Goal: Communication & Community: Connect with others

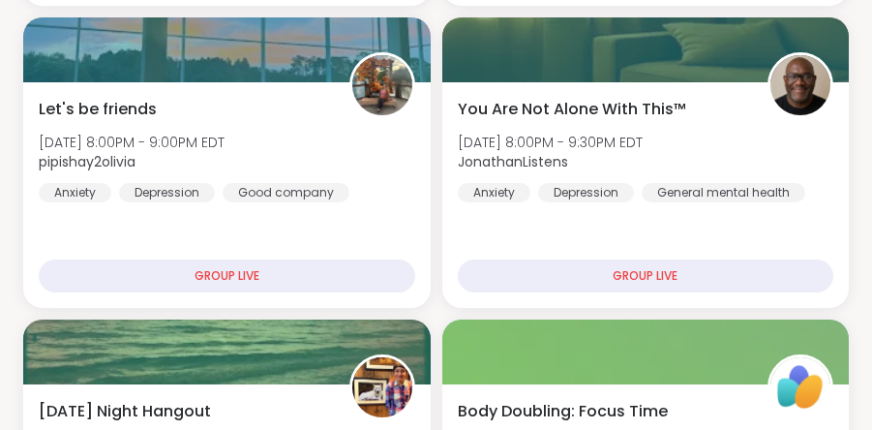
scroll to position [732, 0]
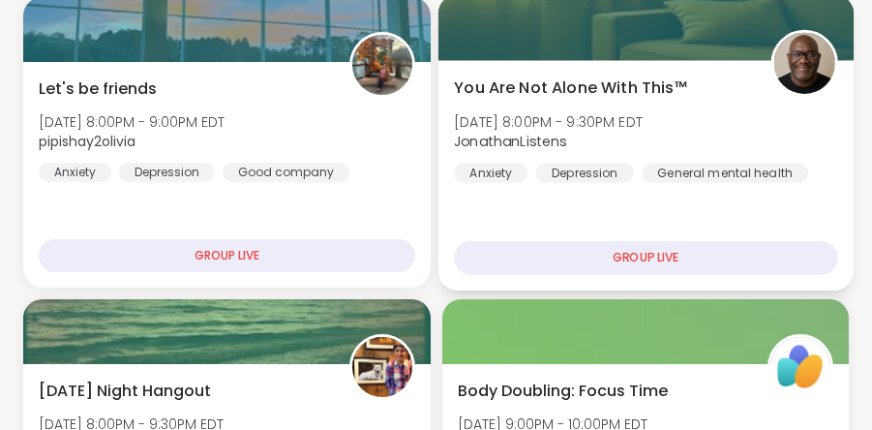
click at [568, 256] on div "GROUP LIVE" at bounding box center [645, 258] width 383 height 34
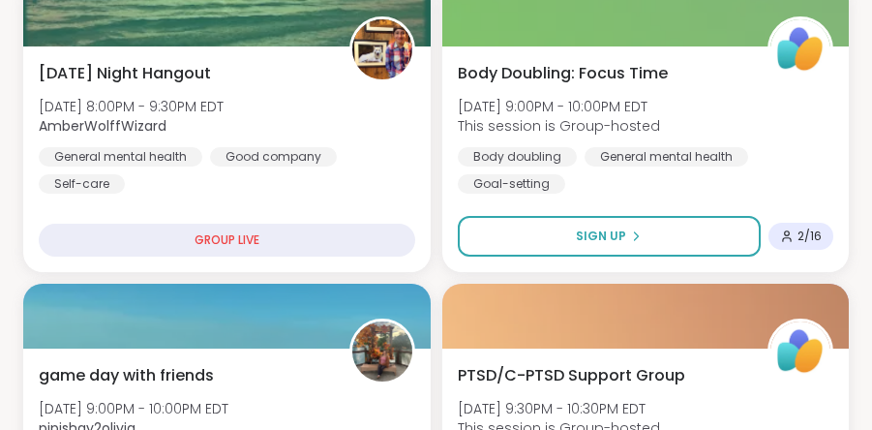
scroll to position [1055, 0]
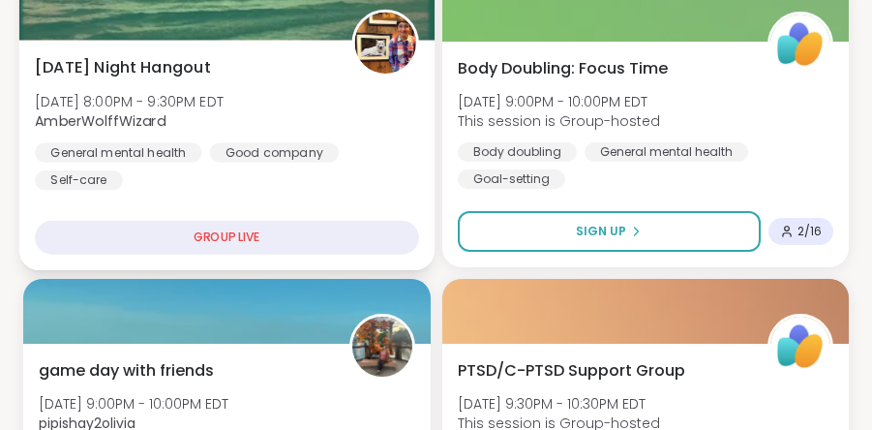
click at [393, 130] on div "[DATE] Night Hangout [DATE] 8:00PM - 9:30PM EDT AmberWolffWizard General mental…" at bounding box center [226, 122] width 383 height 135
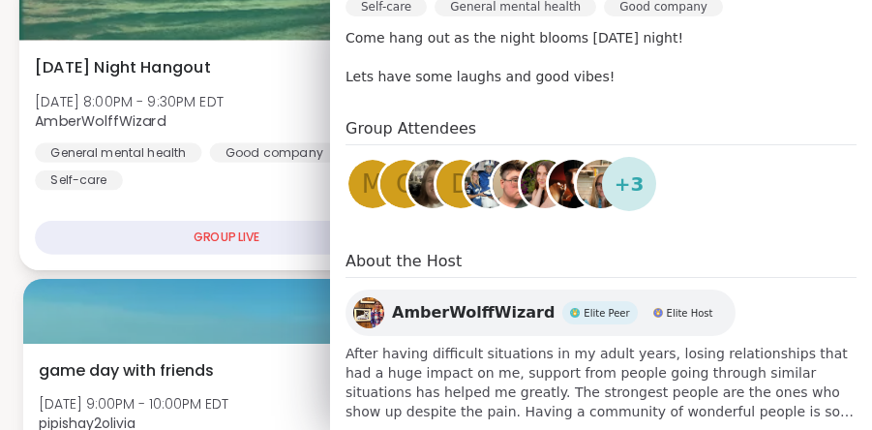
scroll to position [574, 0]
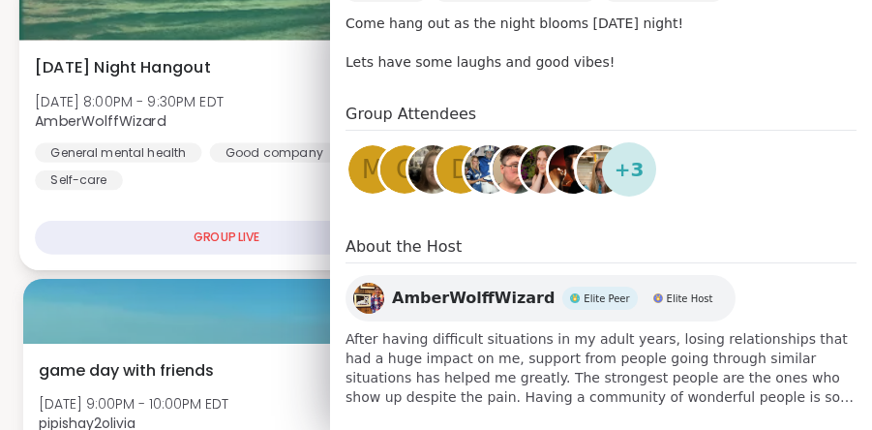
click at [273, 179] on div "General mental health Good company Self-care" at bounding box center [226, 165] width 383 height 47
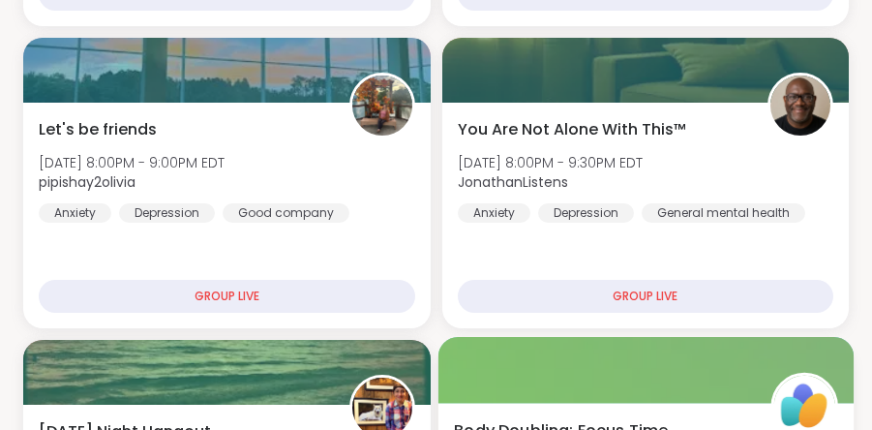
scroll to position [688, 0]
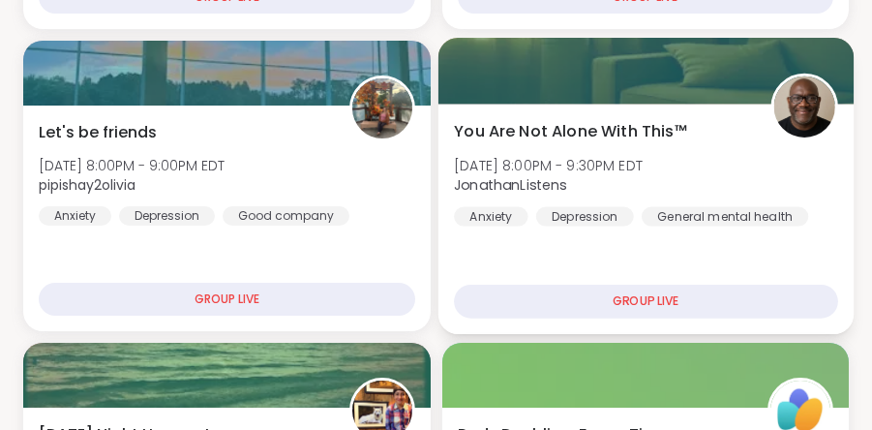
click at [719, 157] on div "You Are Not Alone With This™ [DATE] 8:00PM - 9:30PM EDT JonathanListens Anxiety…" at bounding box center [645, 172] width 383 height 107
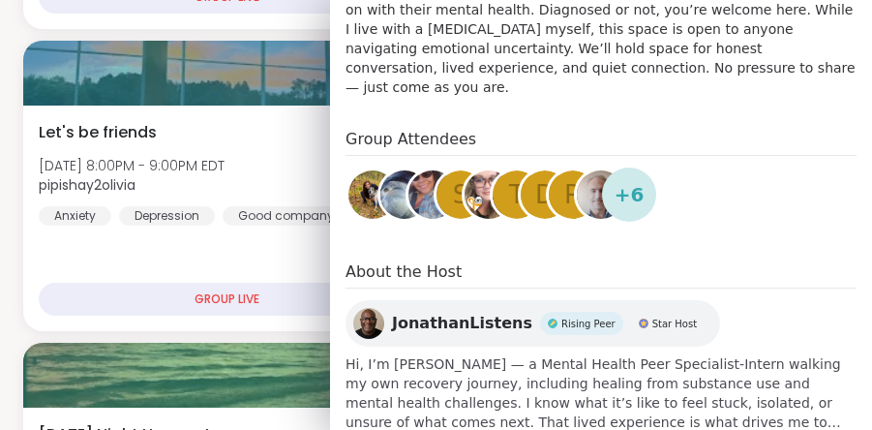
scroll to position [570, 0]
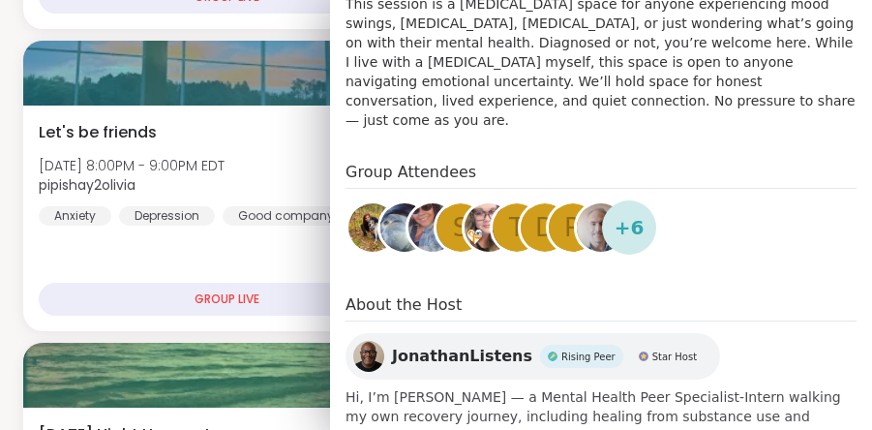
click at [478, 203] on img at bounding box center [489, 227] width 48 height 48
click at [400, 210] on img at bounding box center [405, 227] width 48 height 48
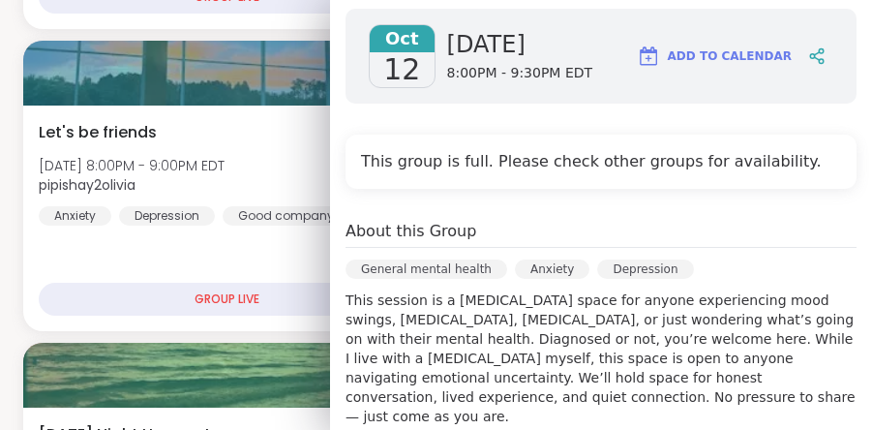
scroll to position [0, 0]
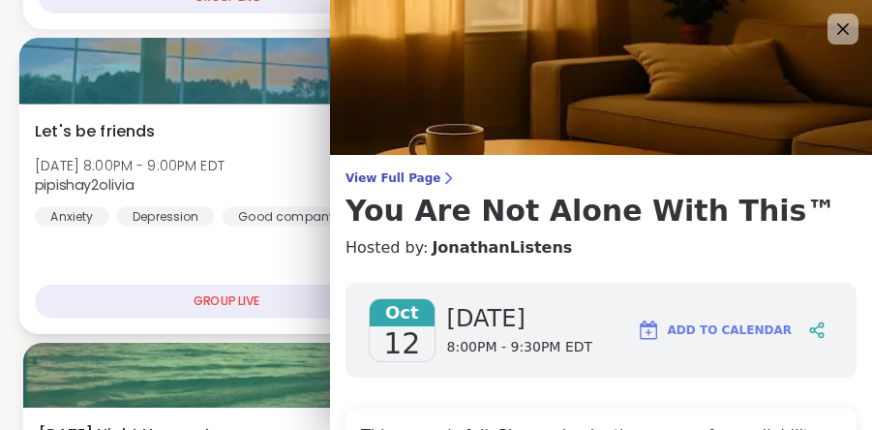
click at [278, 250] on div "Let's be friends [DATE] 8:00PM - 9:00PM EDT pipishay2olivia Anxiety [MEDICAL_DA…" at bounding box center [226, 219] width 415 height 230
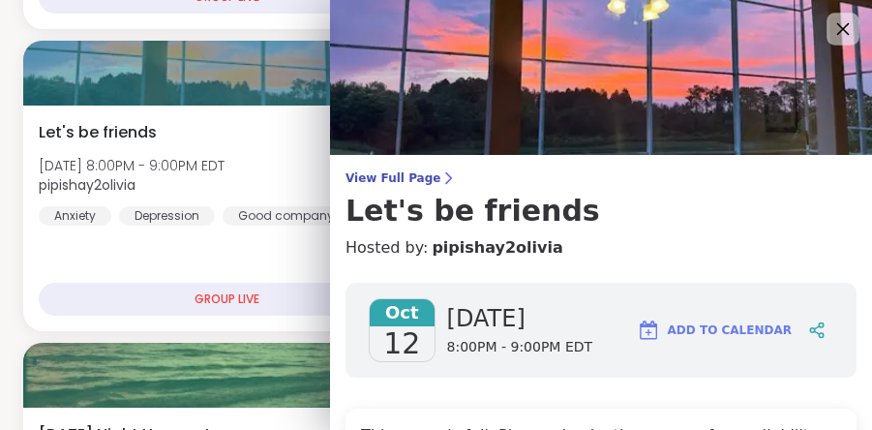
click at [851, 33] on icon at bounding box center [843, 28] width 24 height 24
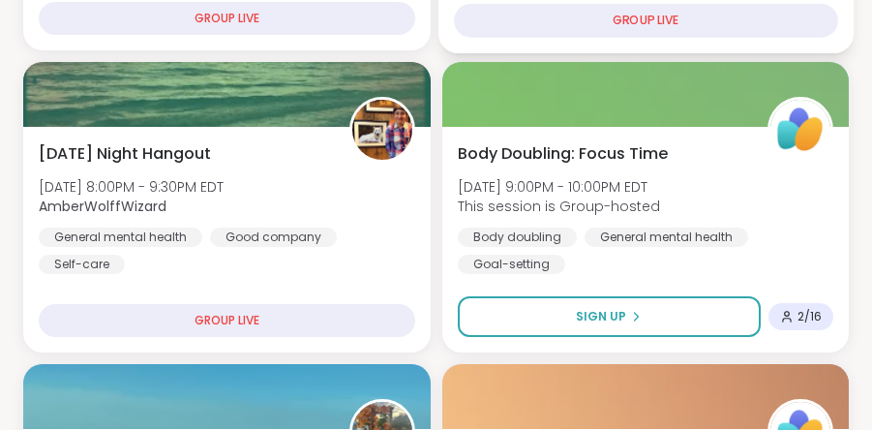
scroll to position [992, 0]
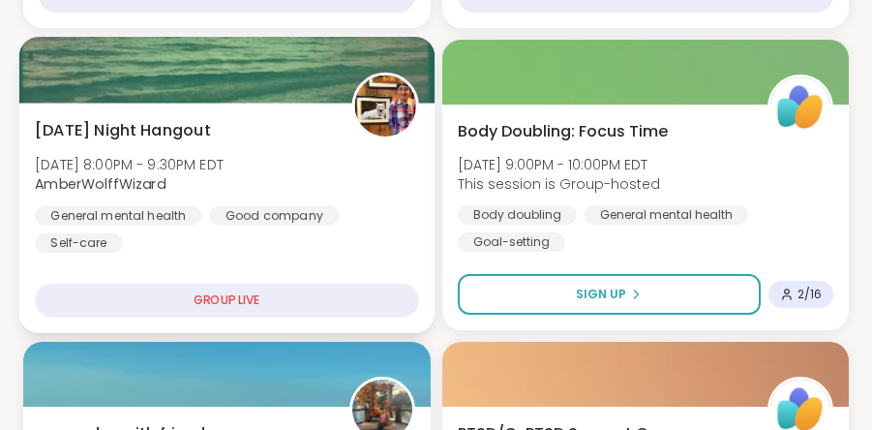
click at [354, 181] on div "[DATE] Night Hangout [DATE] 8:00PM - 9:30PM EDT AmberWolffWizard General mental…" at bounding box center [226, 185] width 383 height 135
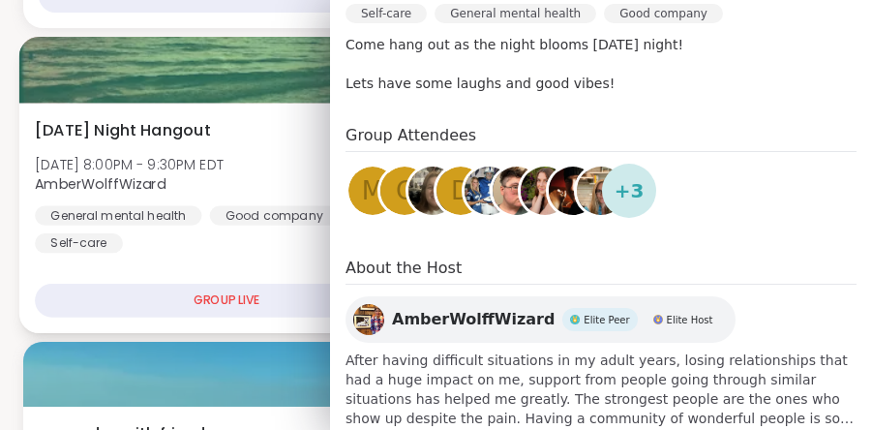
scroll to position [574, 0]
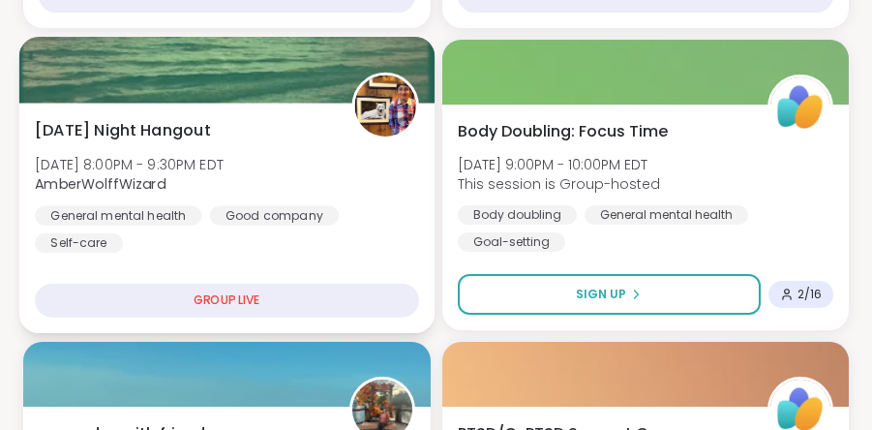
click at [292, 158] on div "[DATE] Night Hangout [DATE] 8:00PM - 9:30PM EDT AmberWolffWizard General mental…" at bounding box center [226, 185] width 383 height 135
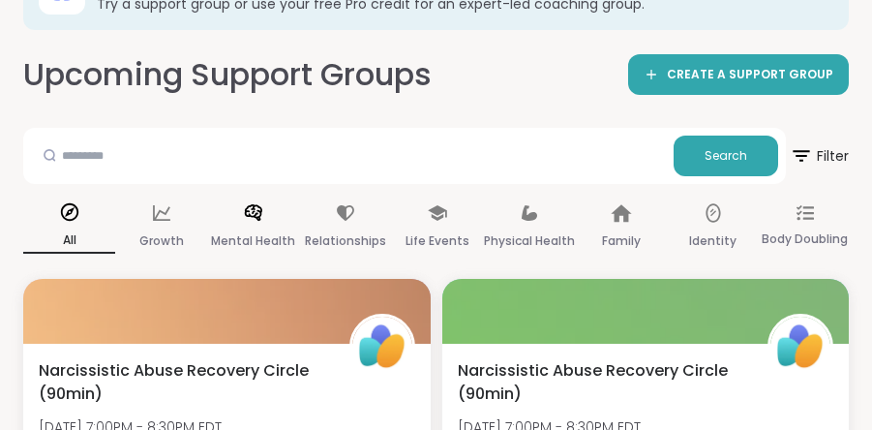
scroll to position [128, 0]
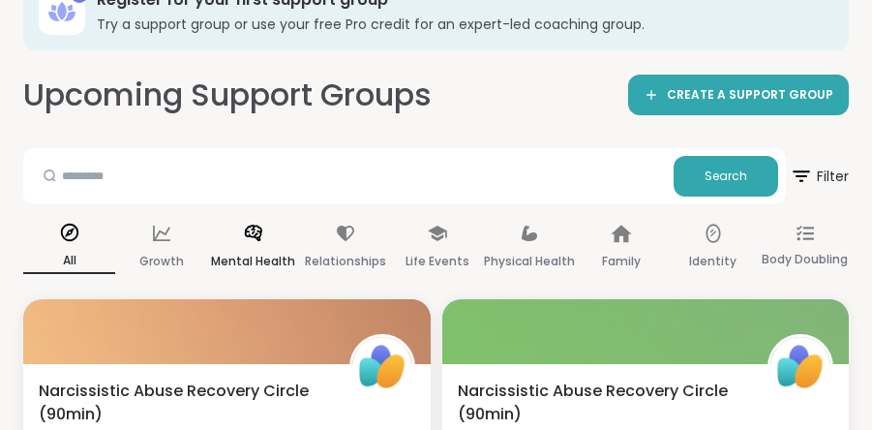
click at [264, 231] on div "Mental Health" at bounding box center [253, 248] width 92 height 72
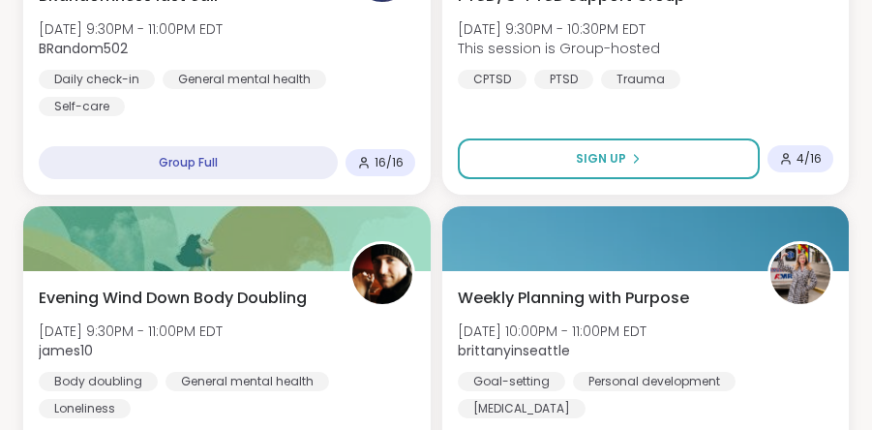
scroll to position [1471, 0]
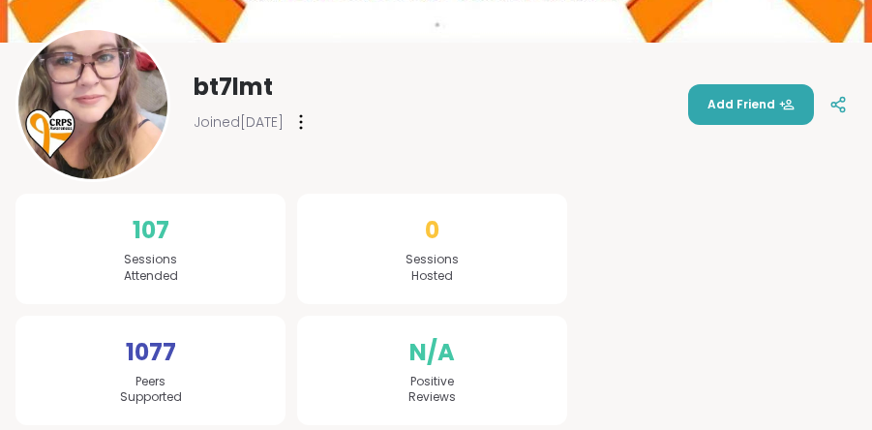
scroll to position [278, 0]
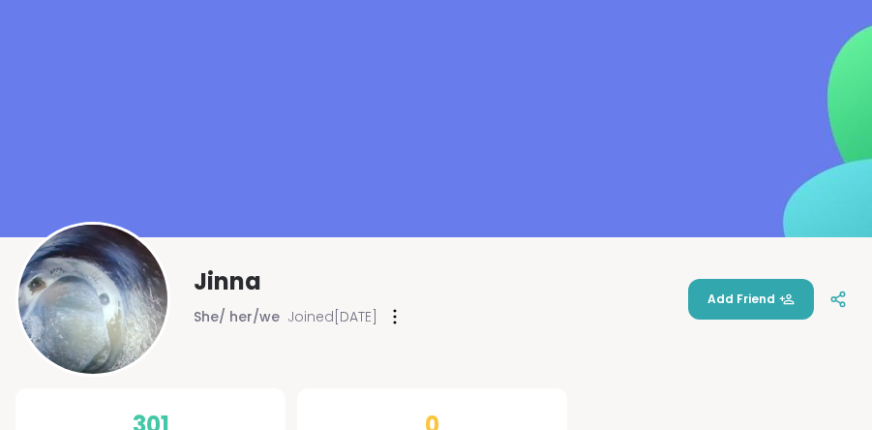
scroll to position [95, 0]
